Goal: Task Accomplishment & Management: Manage account settings

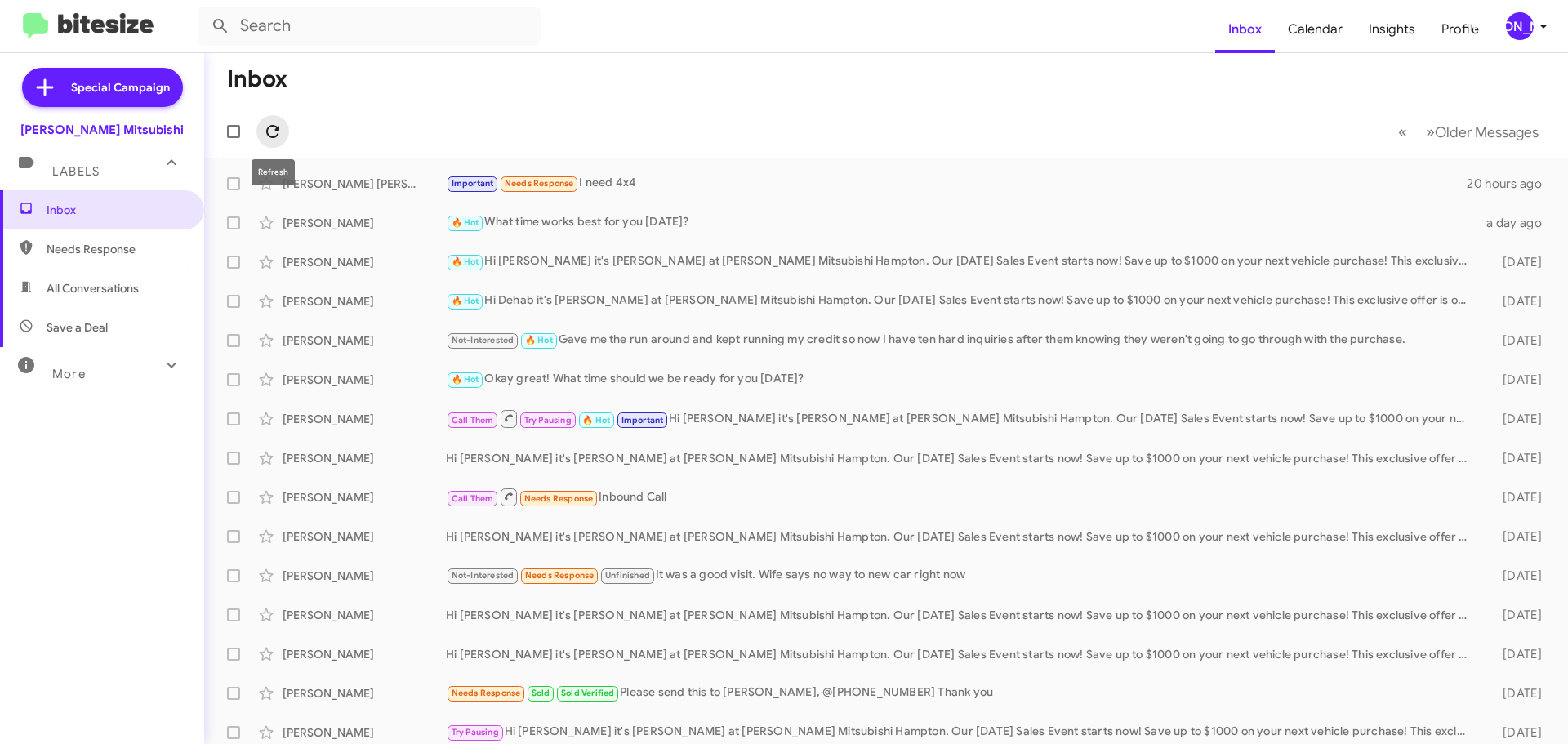
click at [281, 127] on icon at bounding box center [272, 131] width 20 height 20
click at [275, 127] on icon at bounding box center [272, 131] width 13 height 13
click at [1517, 20] on div "[PERSON_NAME]" at bounding box center [1520, 26] width 27 height 27
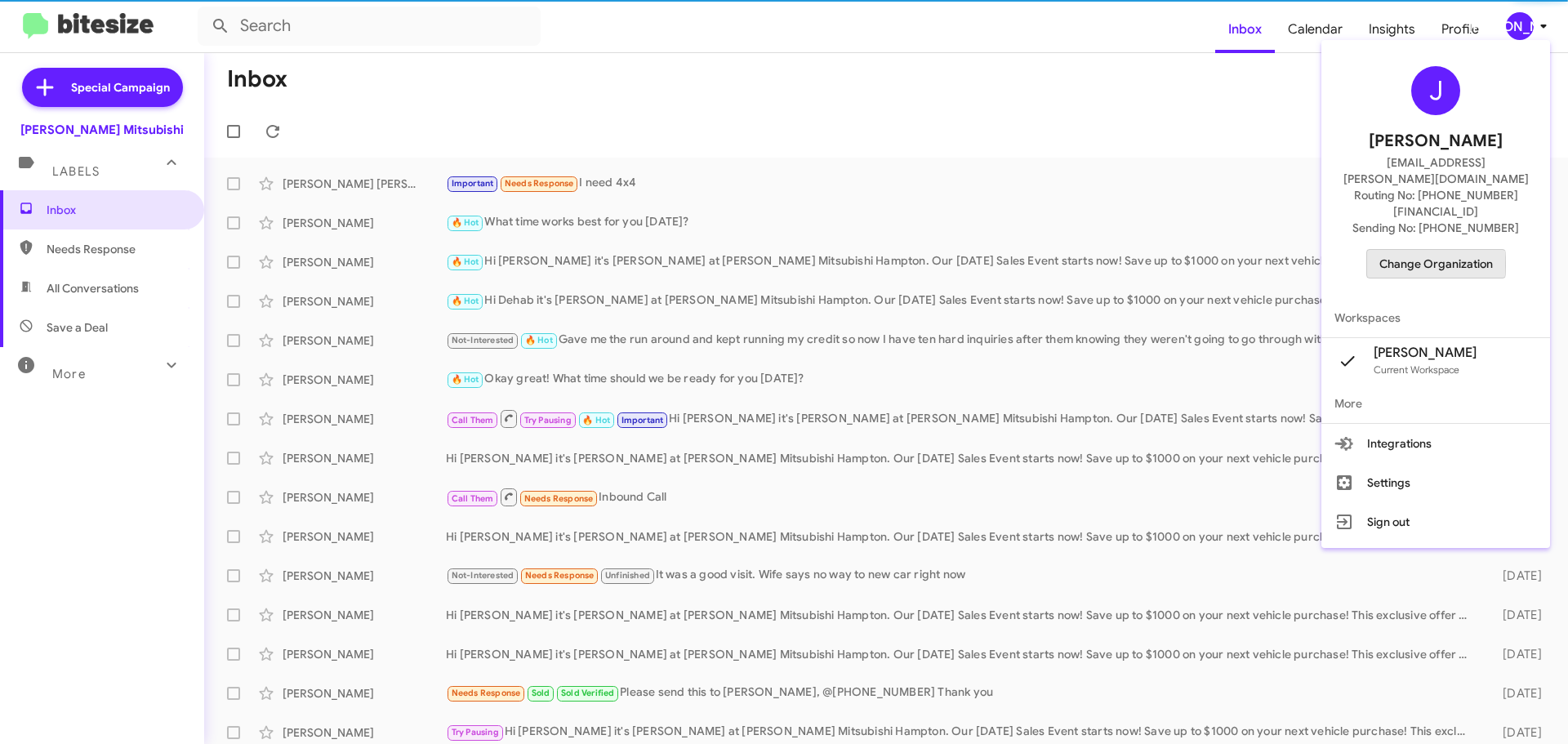
click at [1437, 250] on span "Change Organization" at bounding box center [1437, 263] width 113 height 27
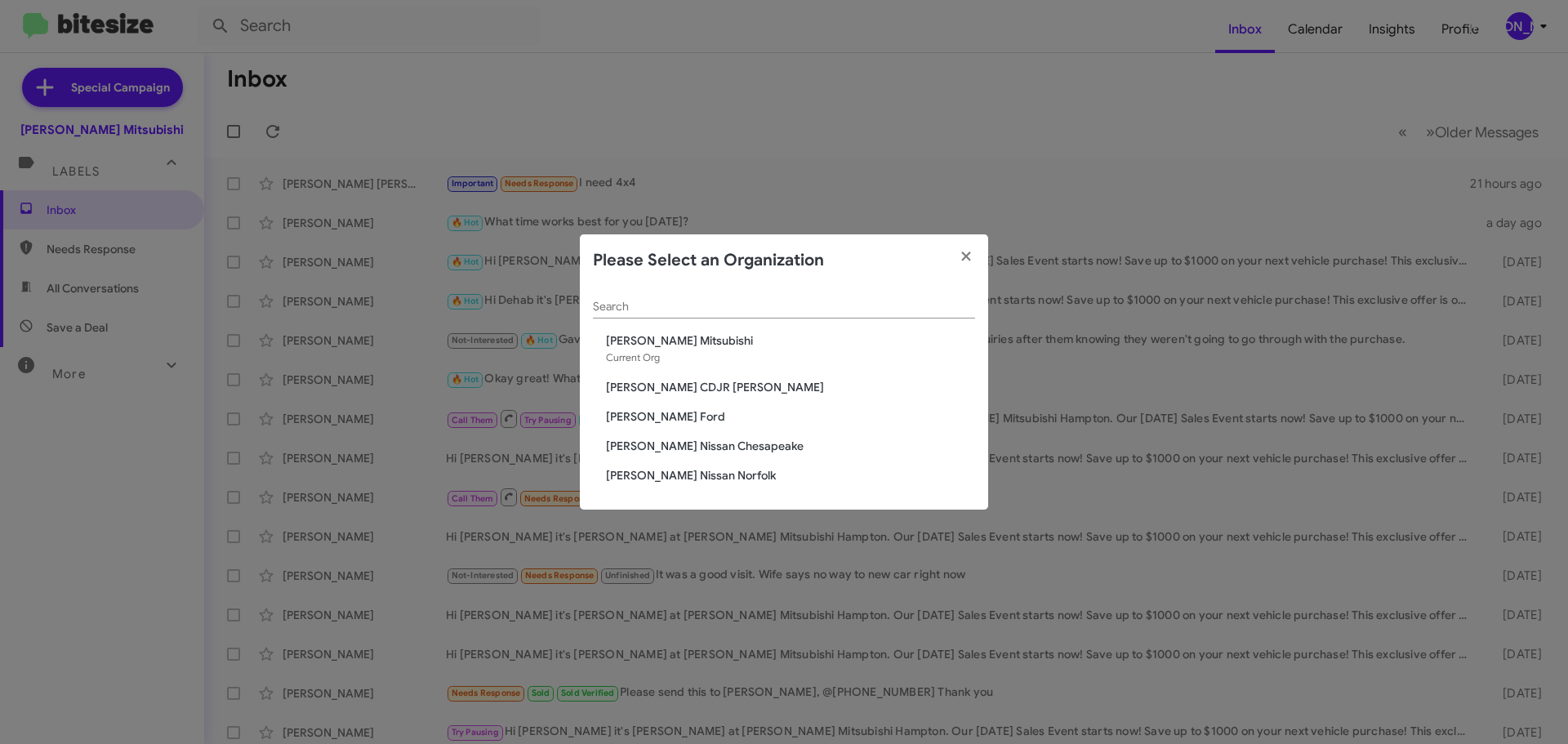
click at [681, 388] on span "[PERSON_NAME] CDJR [PERSON_NAME]" at bounding box center [790, 387] width 369 height 16
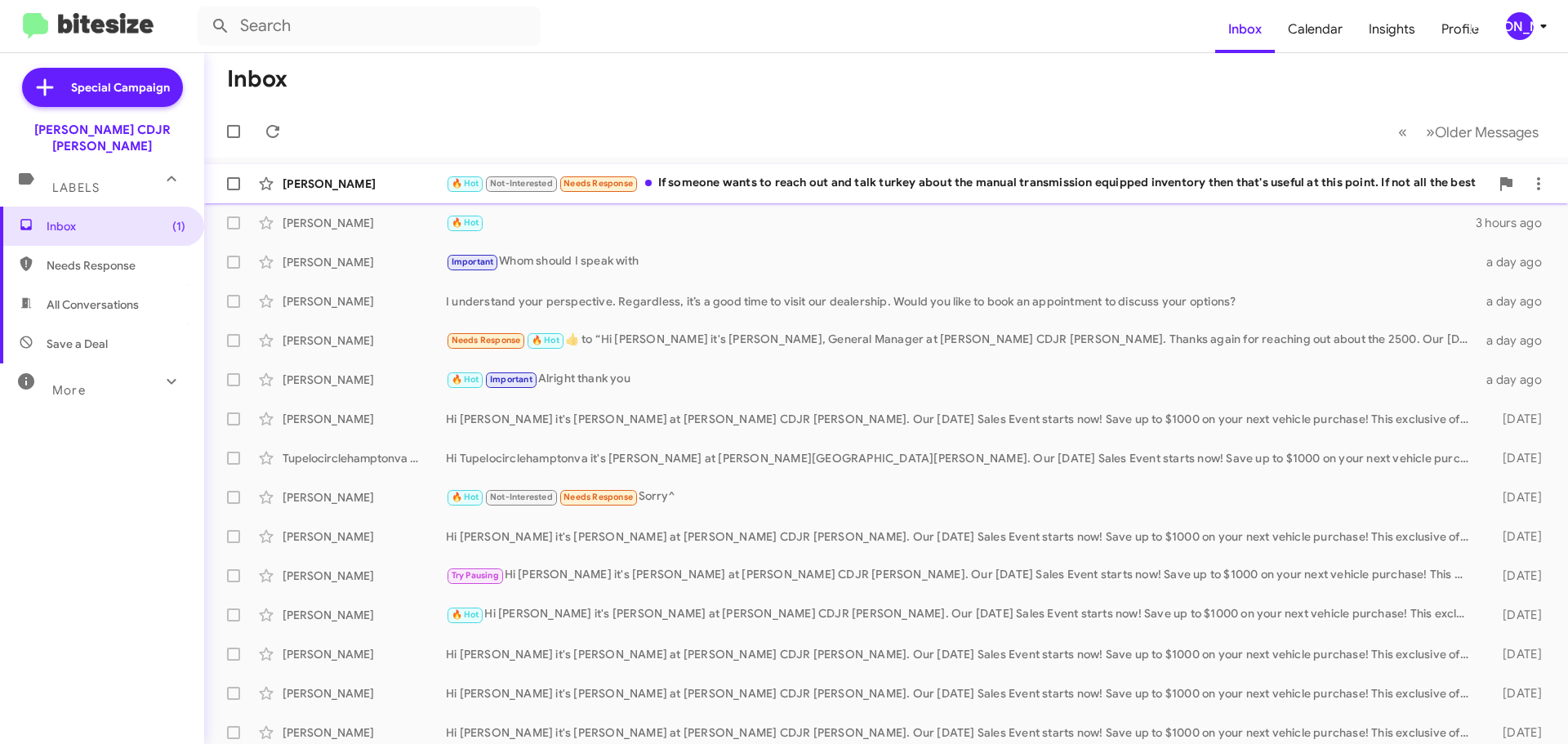
click at [766, 195] on div "Jack Zinkiewicz 🔥 Hot Not-Interested Needs Response If someone wants to reach o…" at bounding box center [886, 184] width 1338 height 33
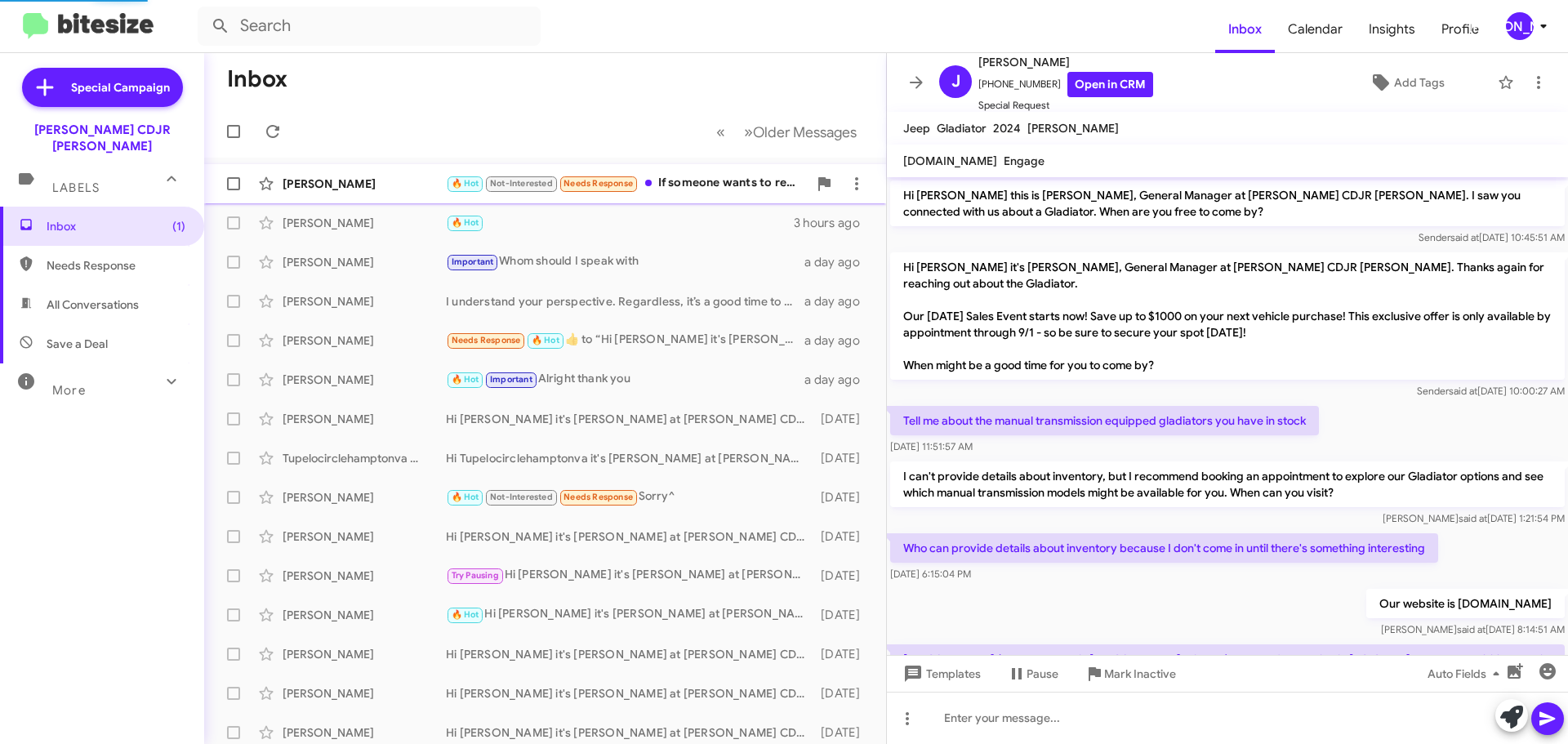
scroll to position [240, 0]
